Goal: Transaction & Acquisition: Subscribe to service/newsletter

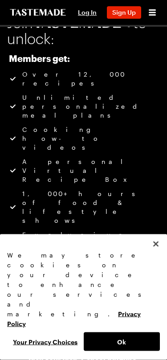
scroll to position [23, 0]
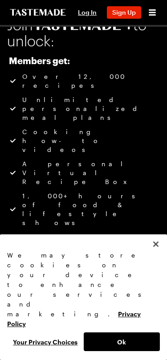
click at [164, 254] on button "Close" at bounding box center [156, 244] width 20 height 20
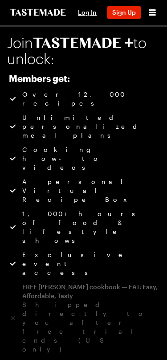
scroll to position [12, 0]
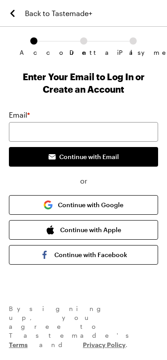
click at [85, 331] on div "By signing up , you agree to Tastemade's Terms and Privacy Policy ." at bounding box center [83, 326] width 149 height 45
click at [20, 26] on link "Back to Tastemade+" at bounding box center [49, 13] width 85 height 26
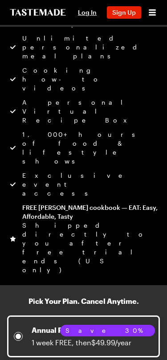
scroll to position [82, 0]
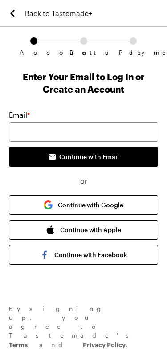
click at [104, 256] on button "Continue with Facebook" at bounding box center [83, 255] width 149 height 20
